Goal: Navigation & Orientation: Go to known website

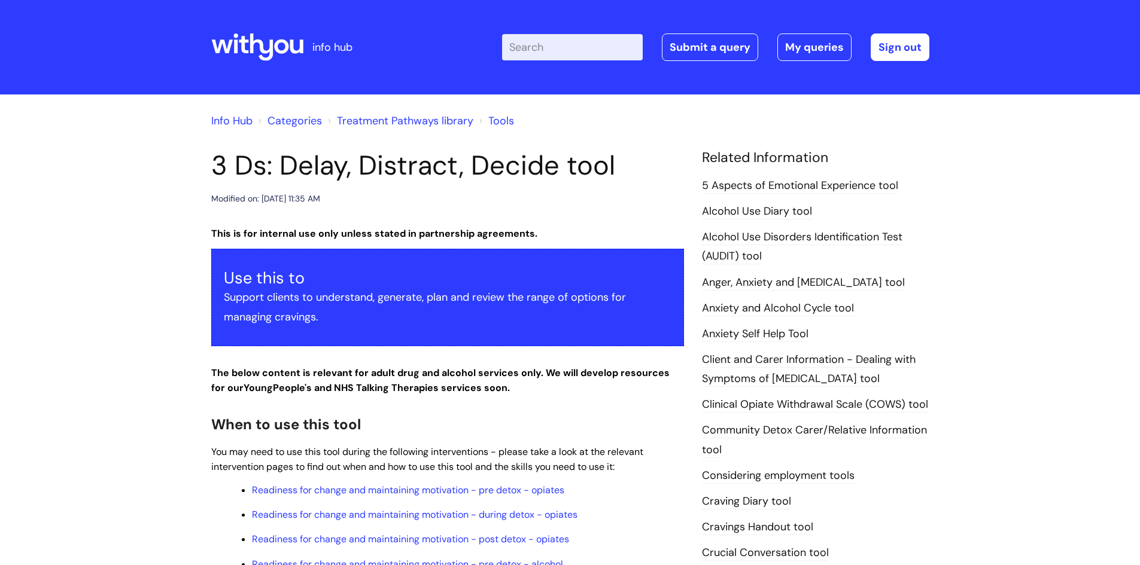
click at [238, 45] on icon at bounding box center [257, 47] width 92 height 29
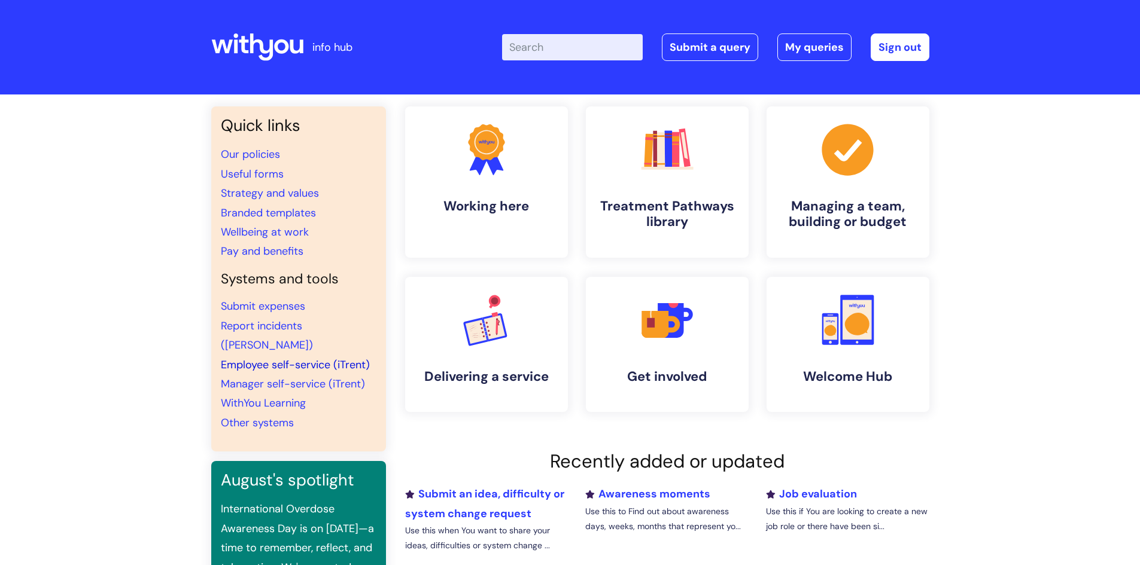
drag, startPoint x: 0, startPoint y: 0, endPoint x: 253, endPoint y: 343, distance: 426.3
click at [253, 358] on link "Employee self-service (iTrent)" at bounding box center [295, 365] width 149 height 14
